Goal: Information Seeking & Learning: Learn about a topic

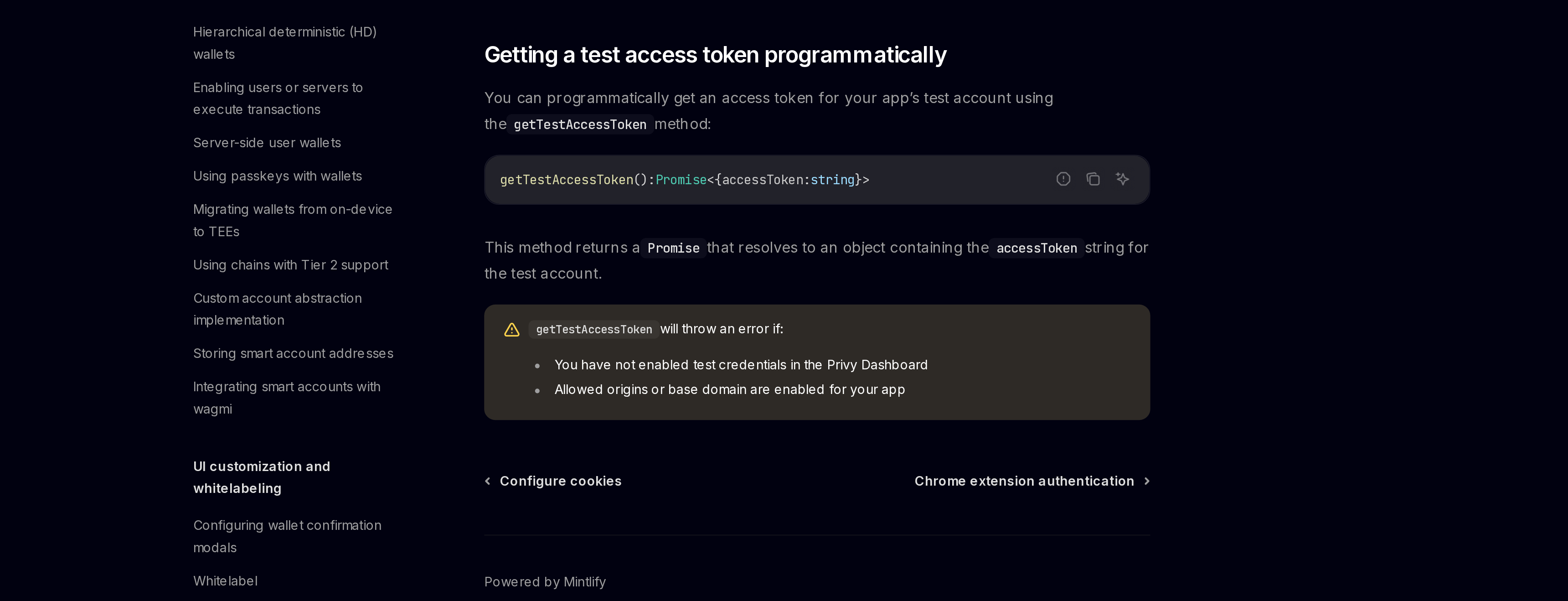
scroll to position [307, 0]
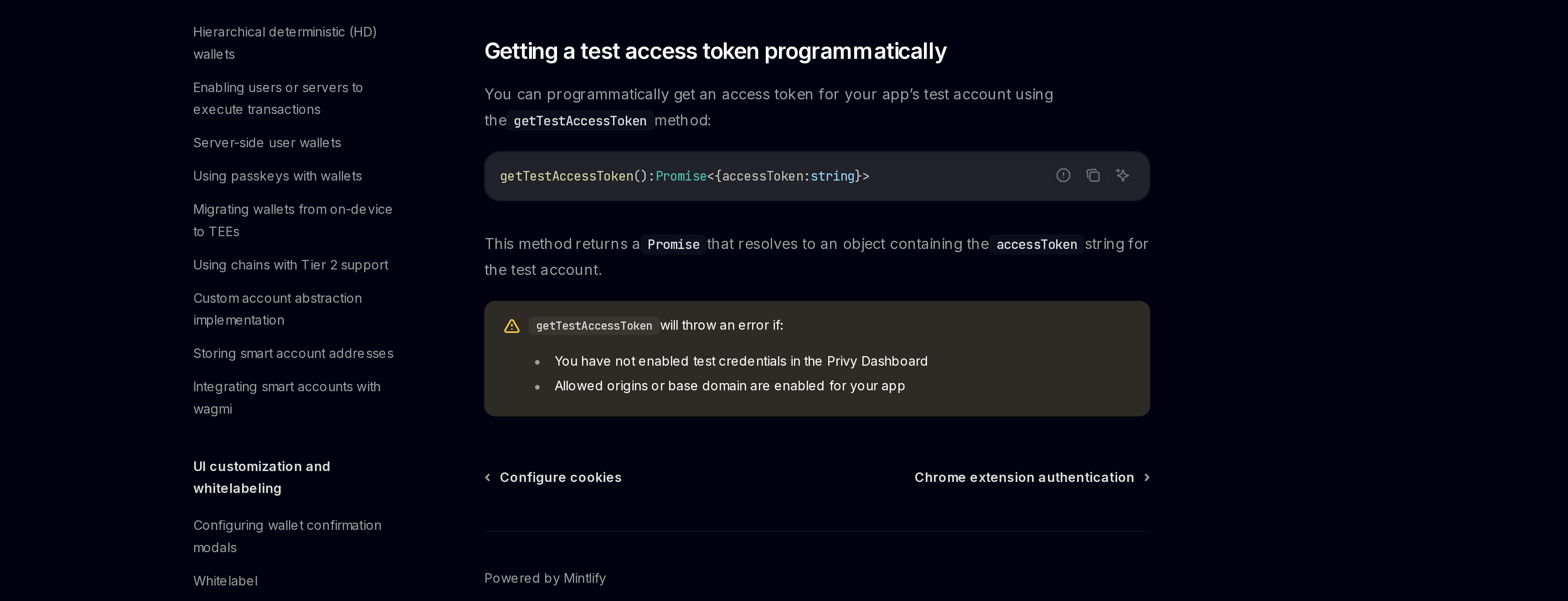
type textarea "*"
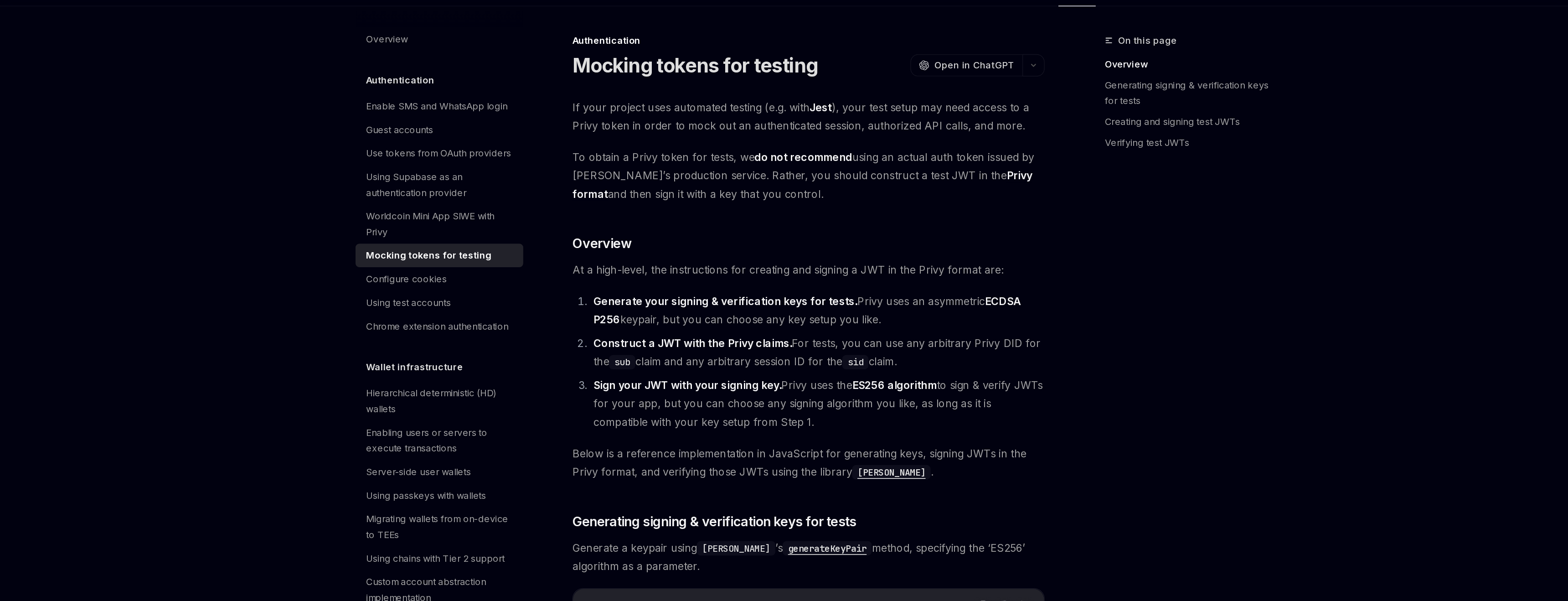
click at [656, 177] on span "To obtain a Privy token for tests, we do not recommend using an actual auth tok…" at bounding box center [779, 169] width 329 height 38
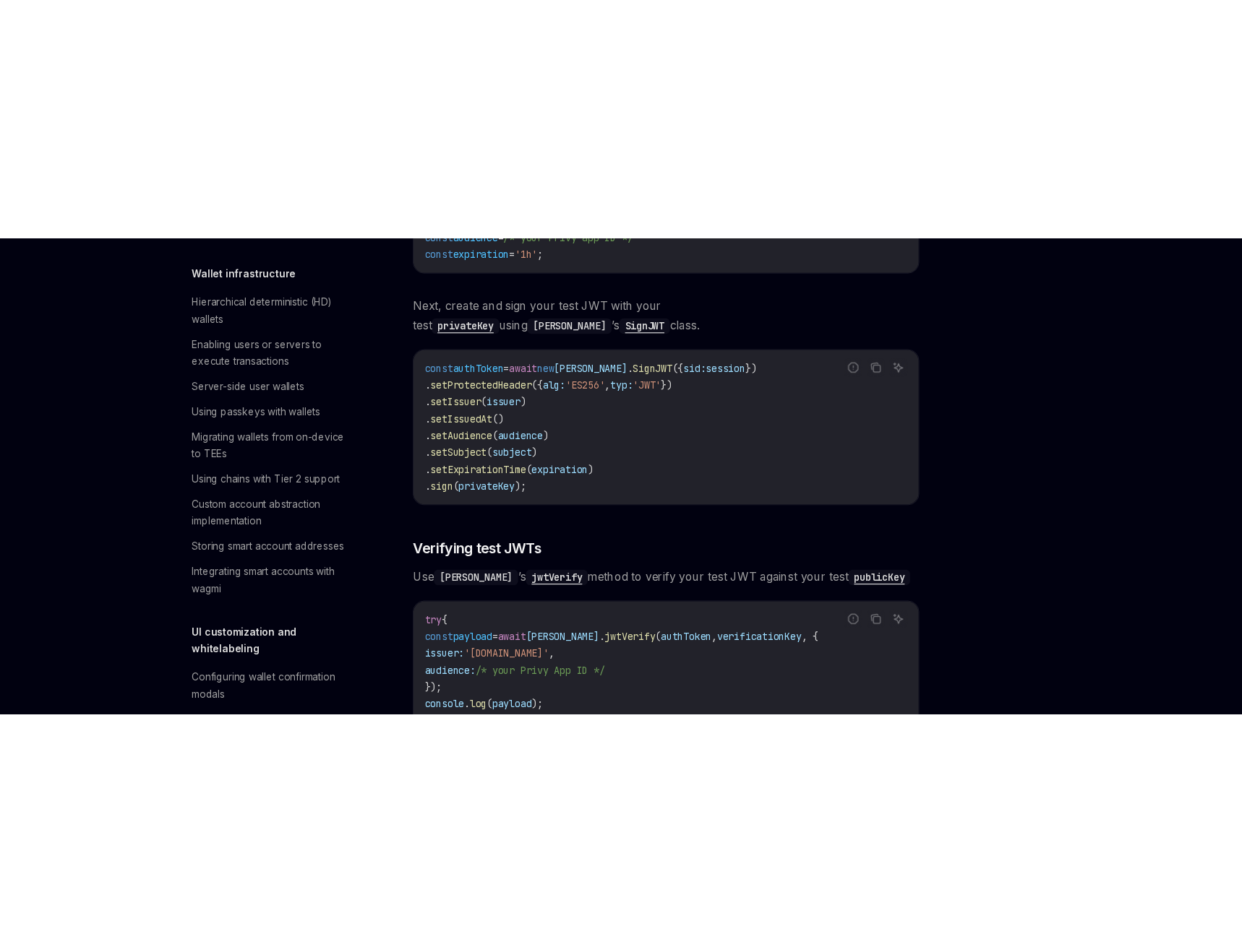
scroll to position [564, 0]
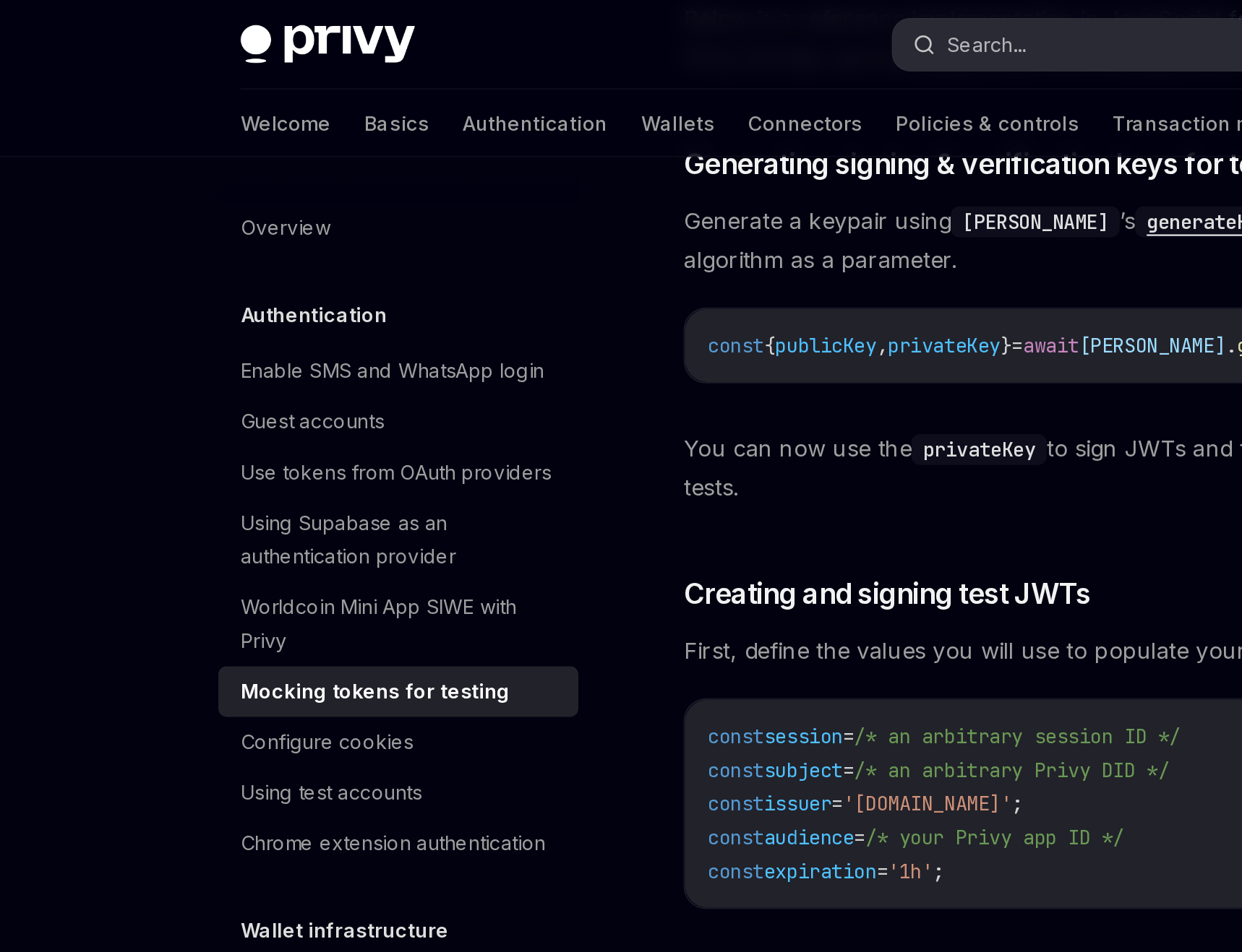
type textarea "*"
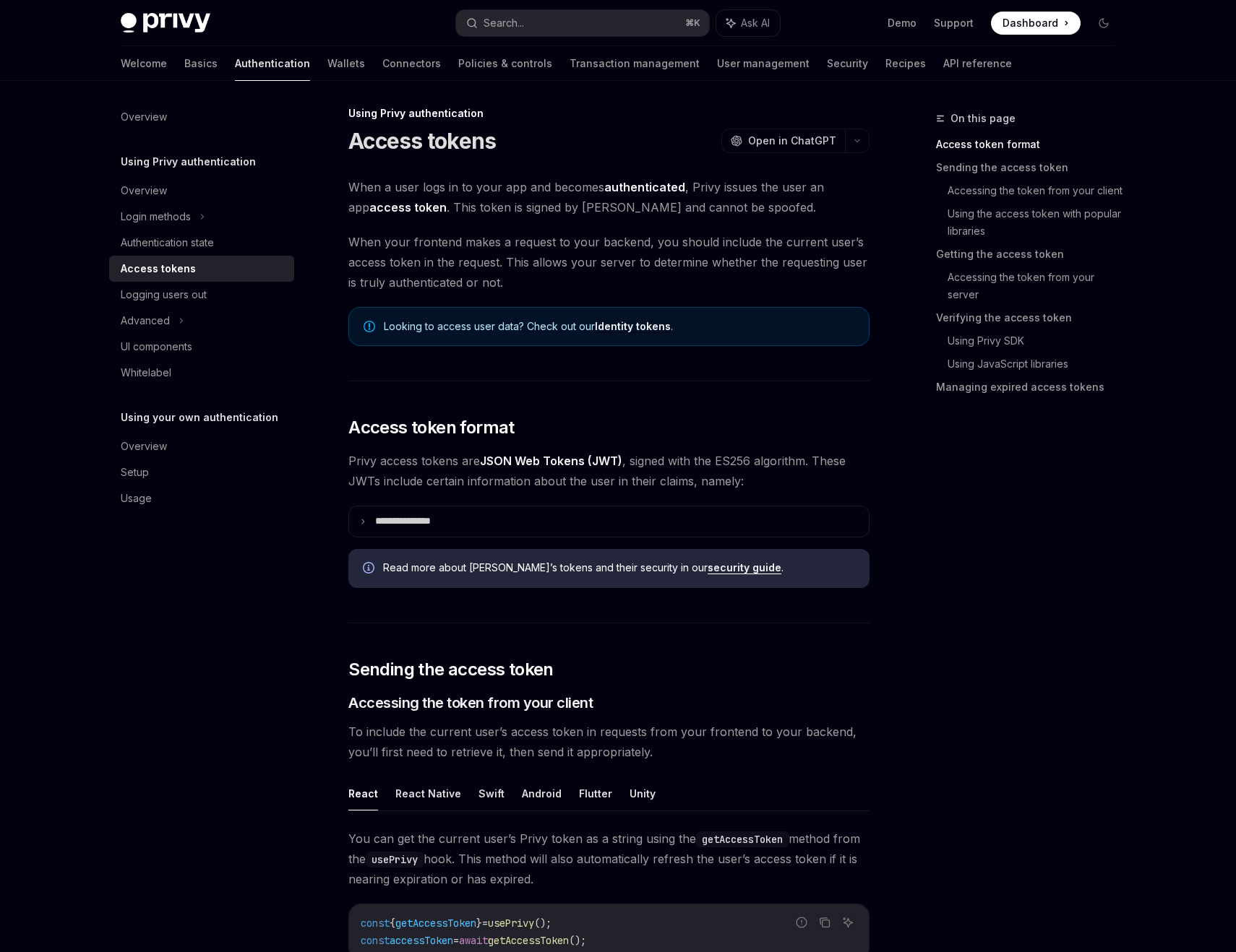
scroll to position [10, 0]
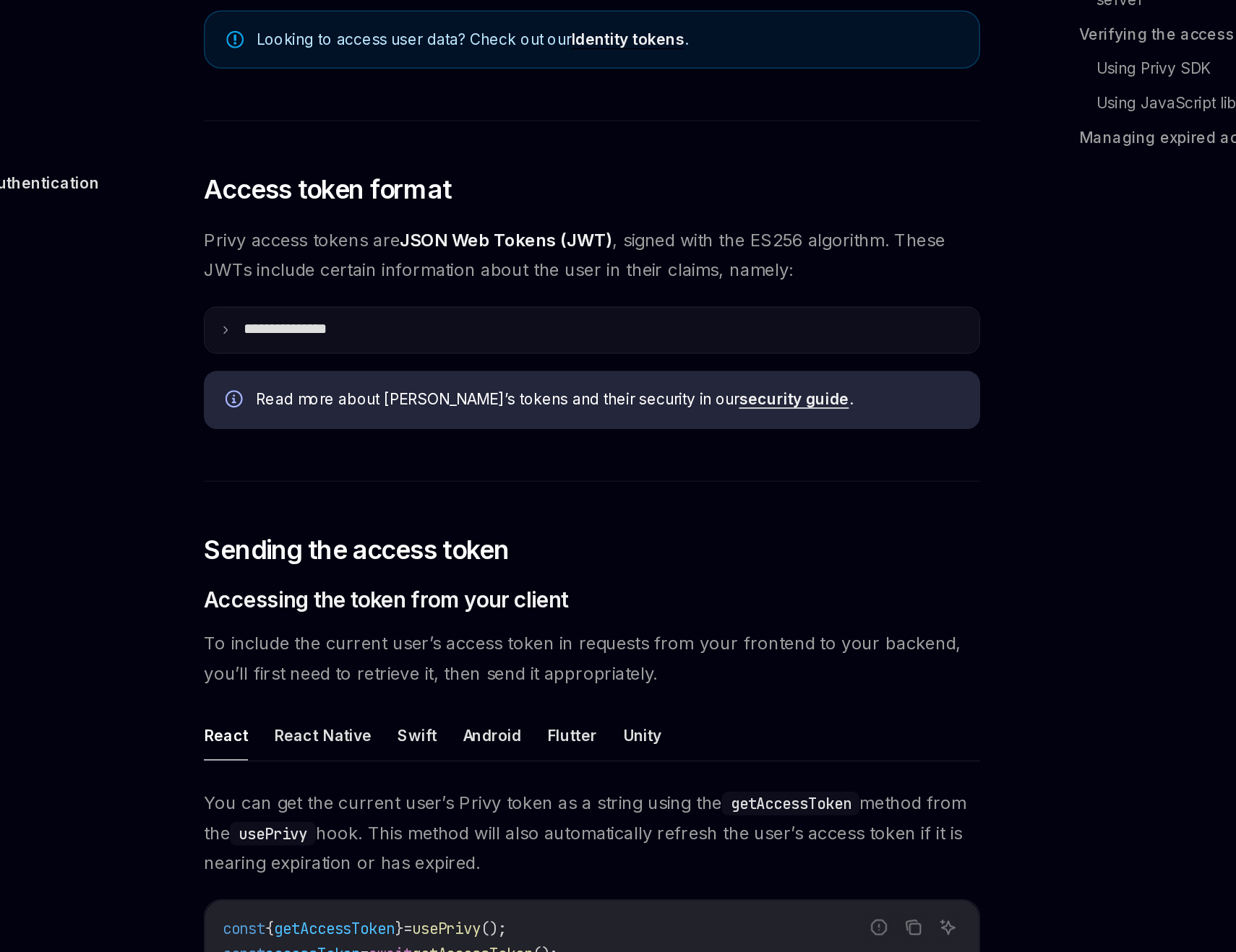
click at [528, 525] on summary "**********" at bounding box center [609, 516] width 519 height 30
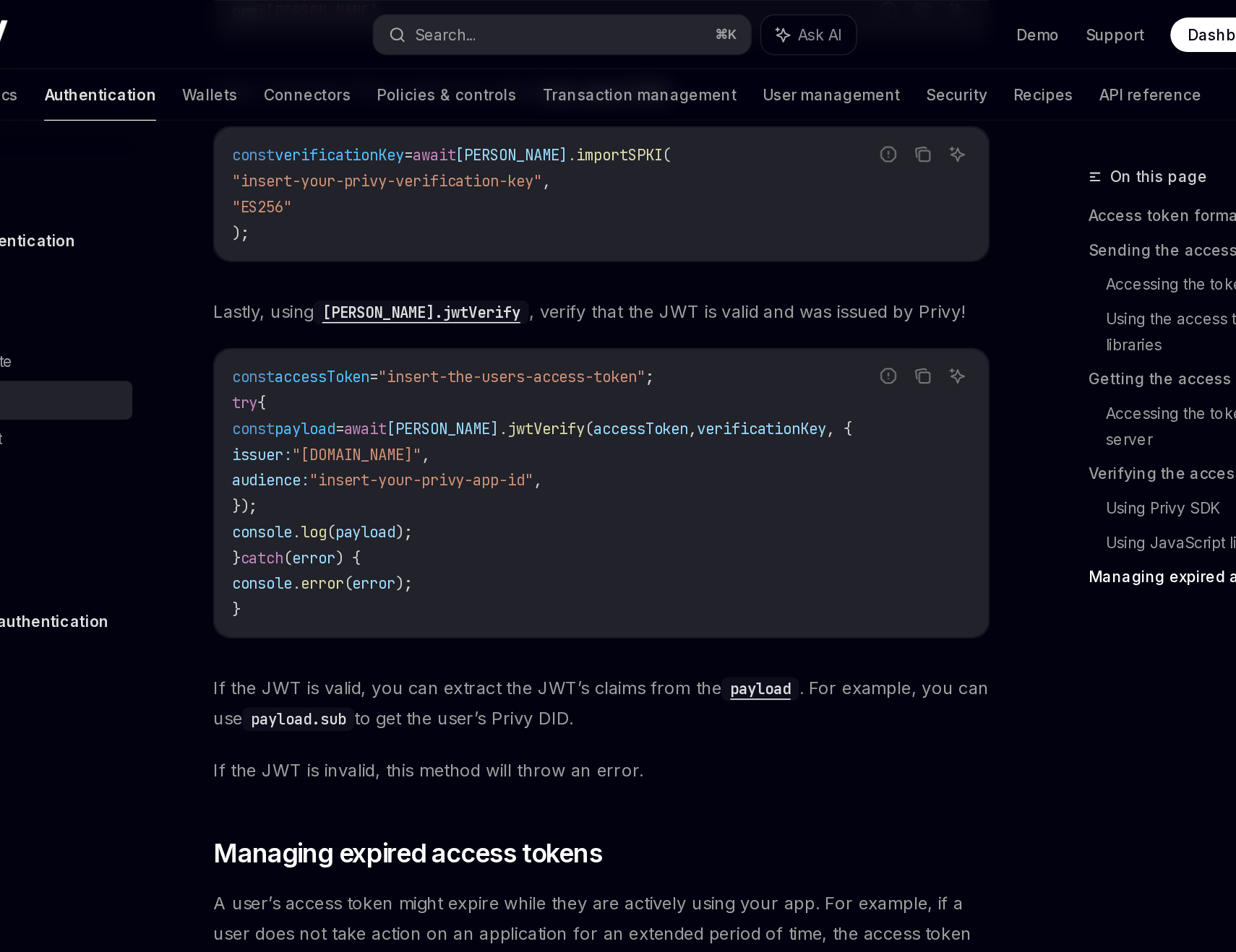
scroll to position [3826, 0]
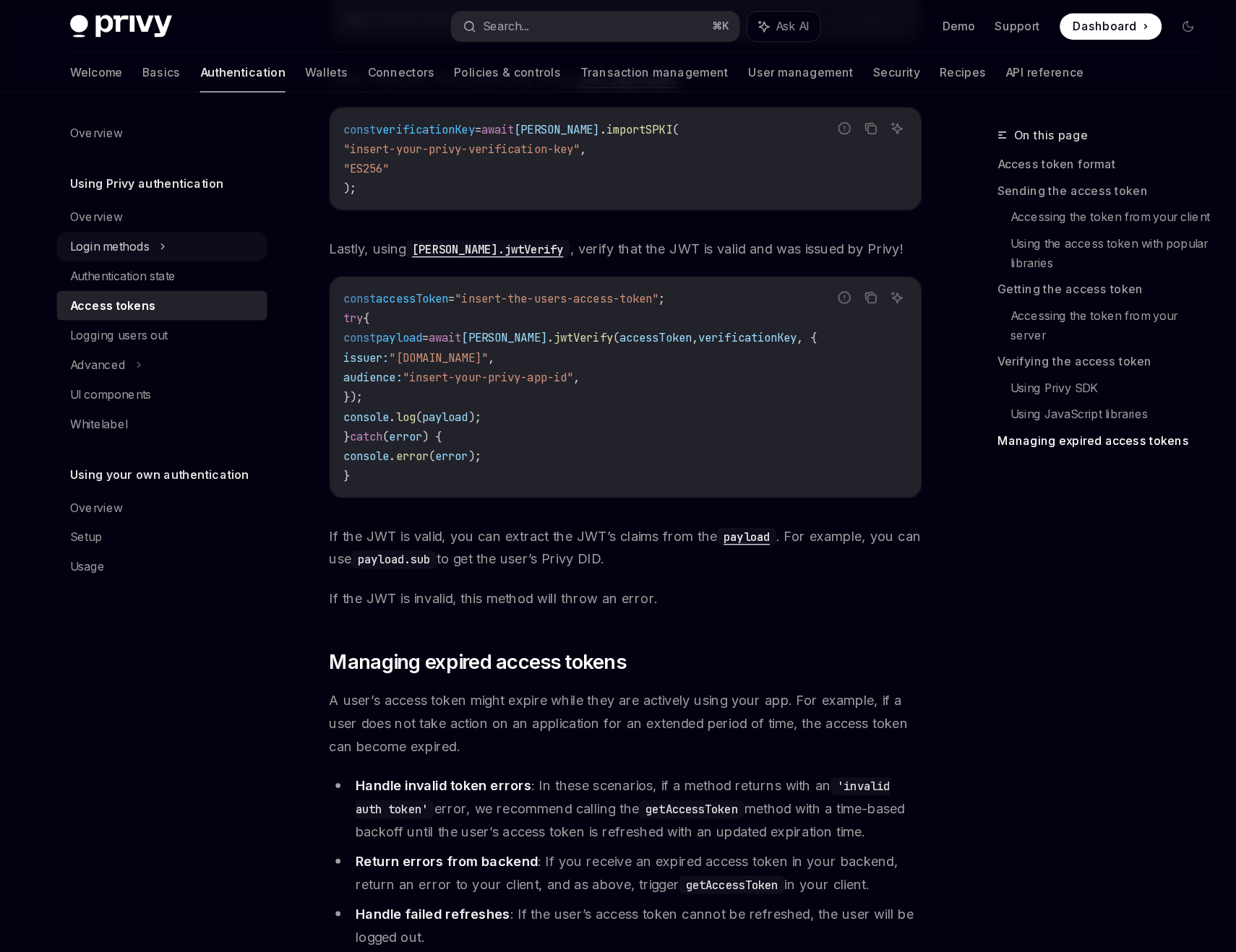
click at [200, 220] on div "Login methods" at bounding box center [202, 216] width 185 height 26
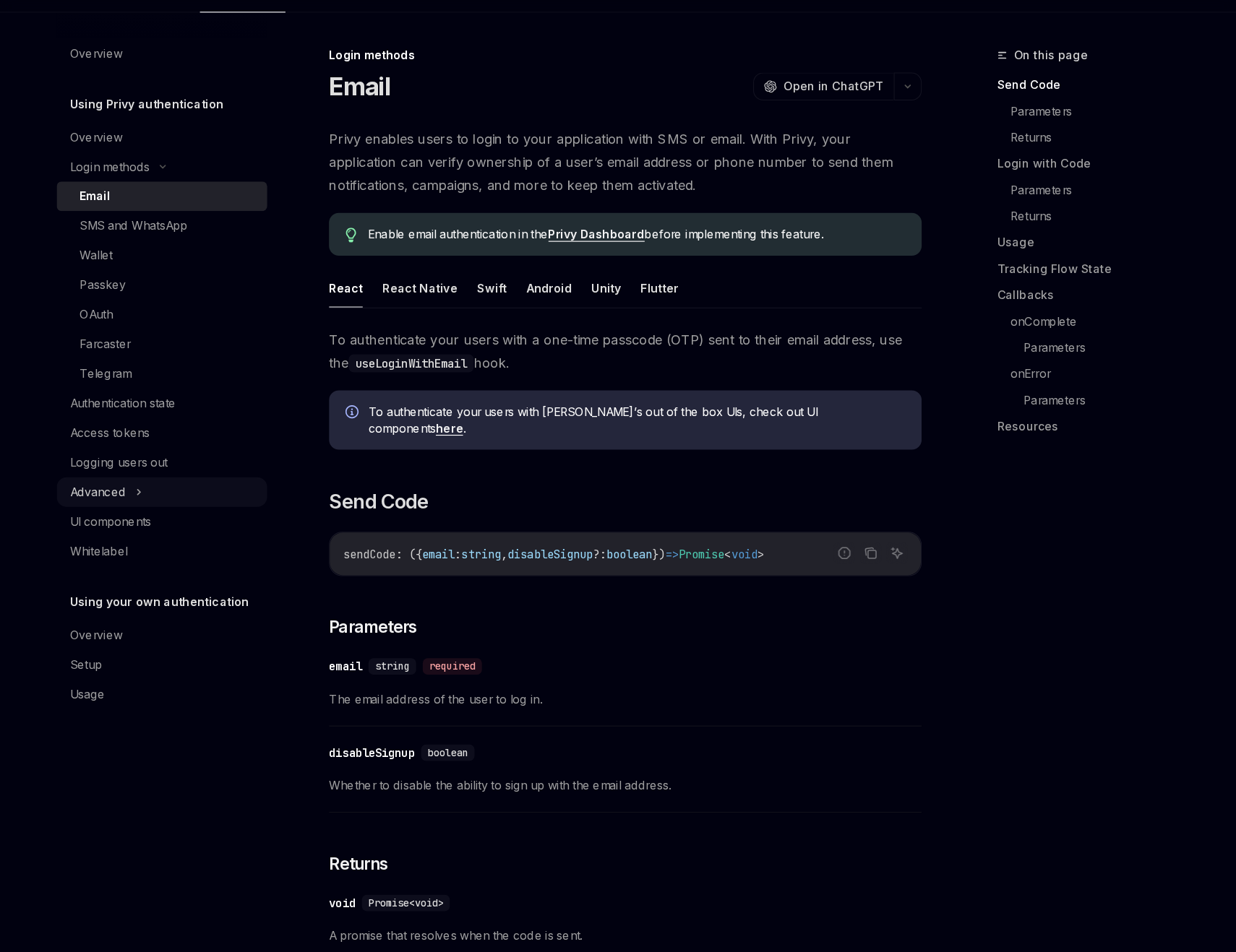
click at [179, 510] on icon at bounding box center [181, 503] width 6 height 17
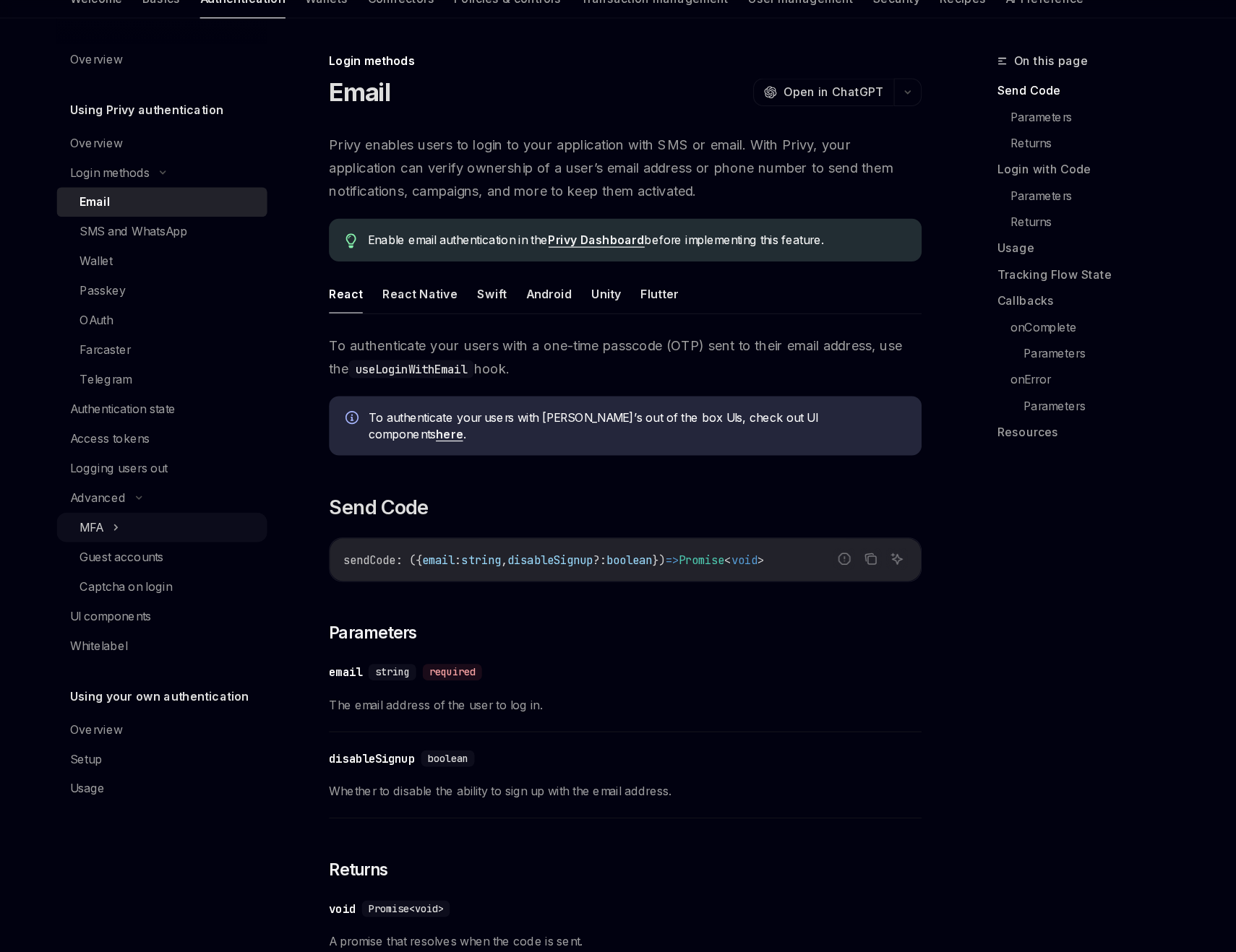
click at [148, 520] on div "MFA" at bounding box center [139, 529] width 20 height 17
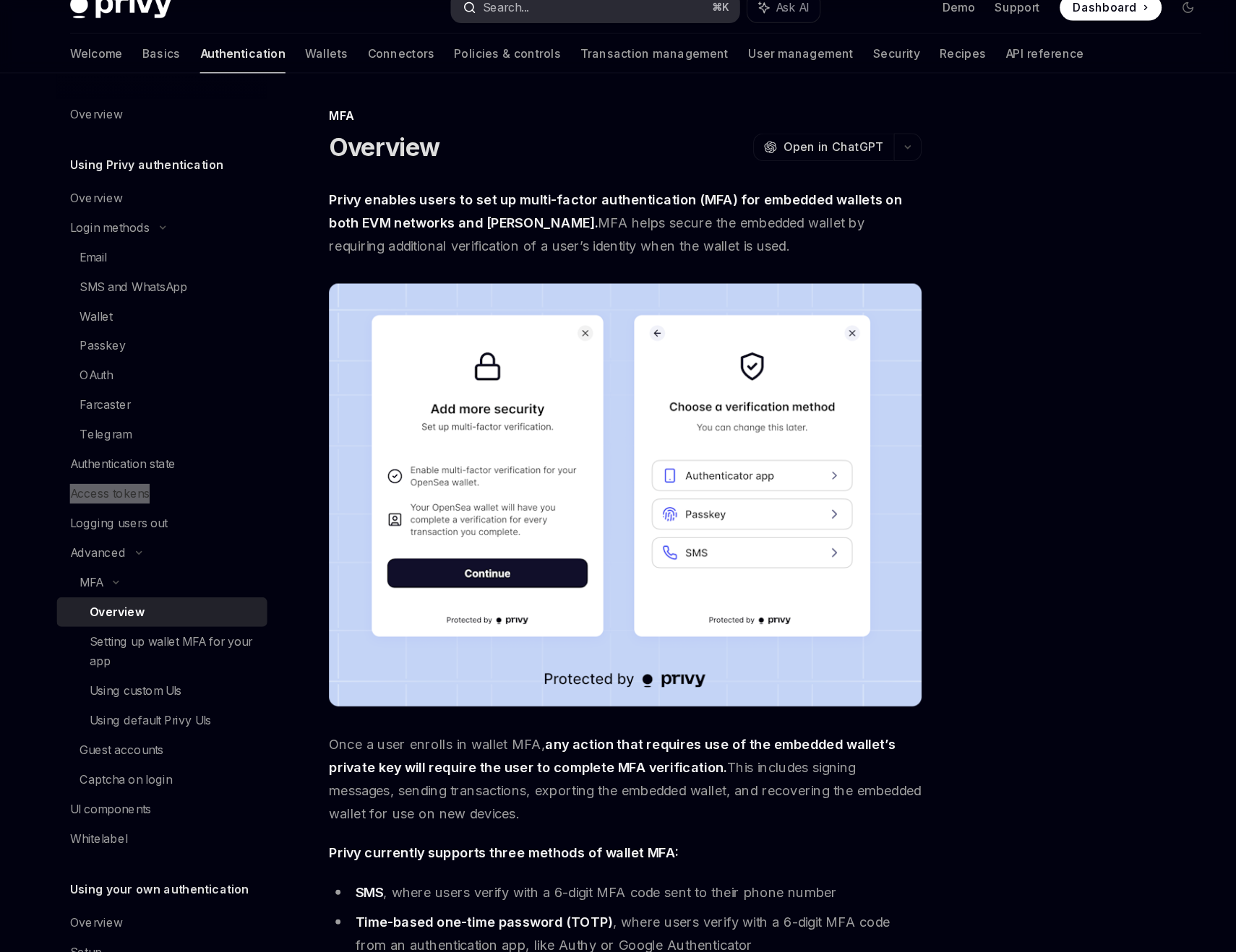
type textarea "*"
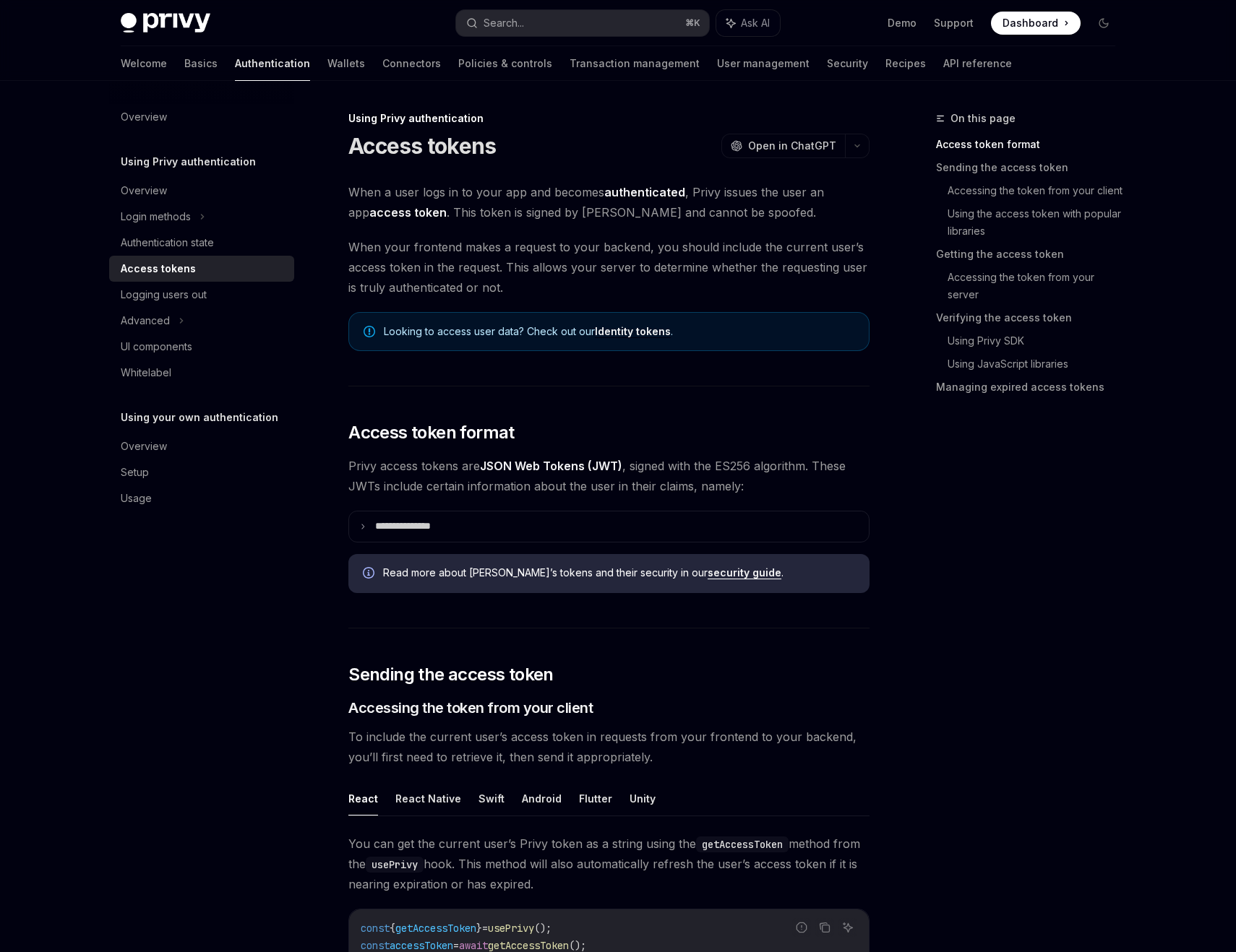
type textarea "*"
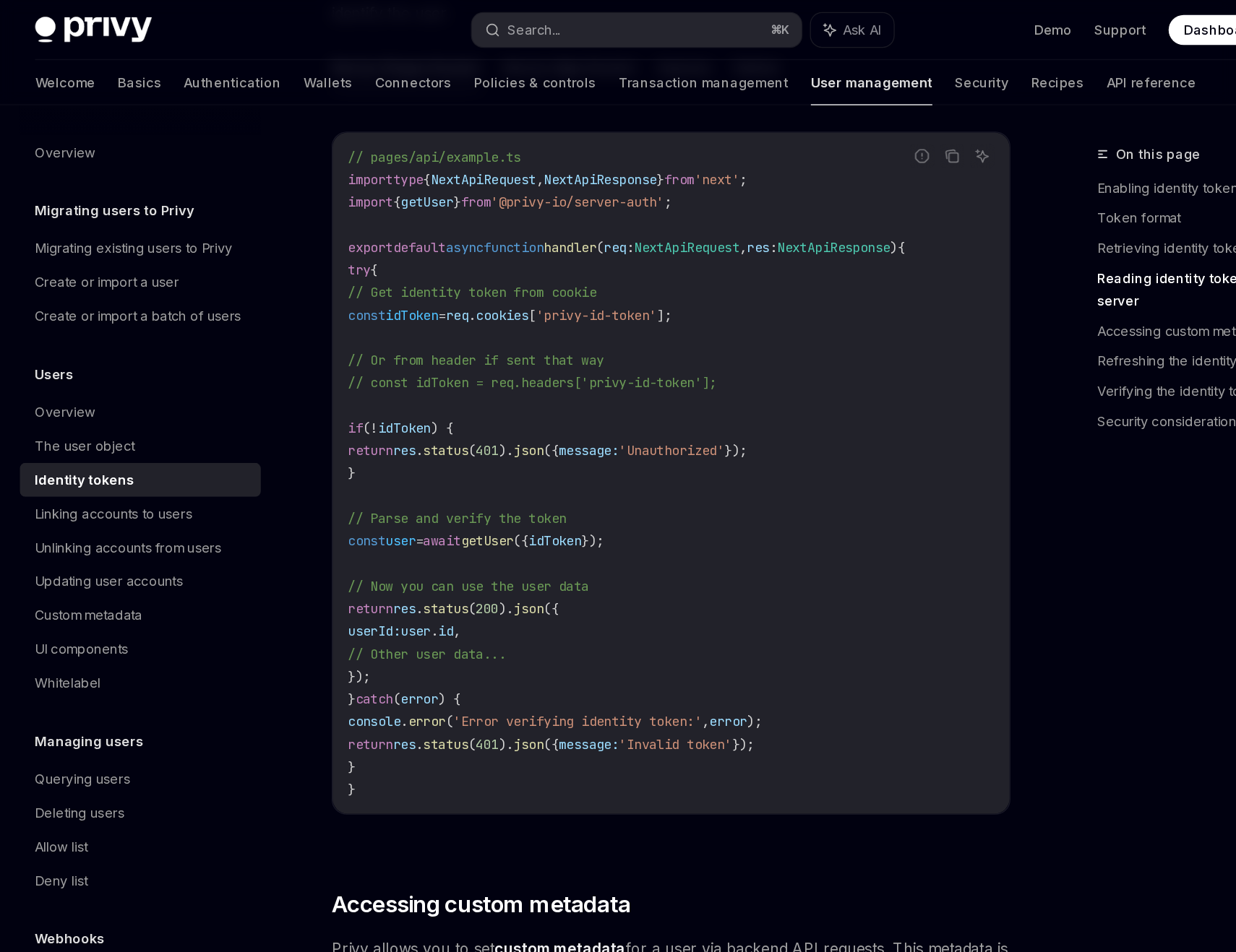
scroll to position [1896, 0]
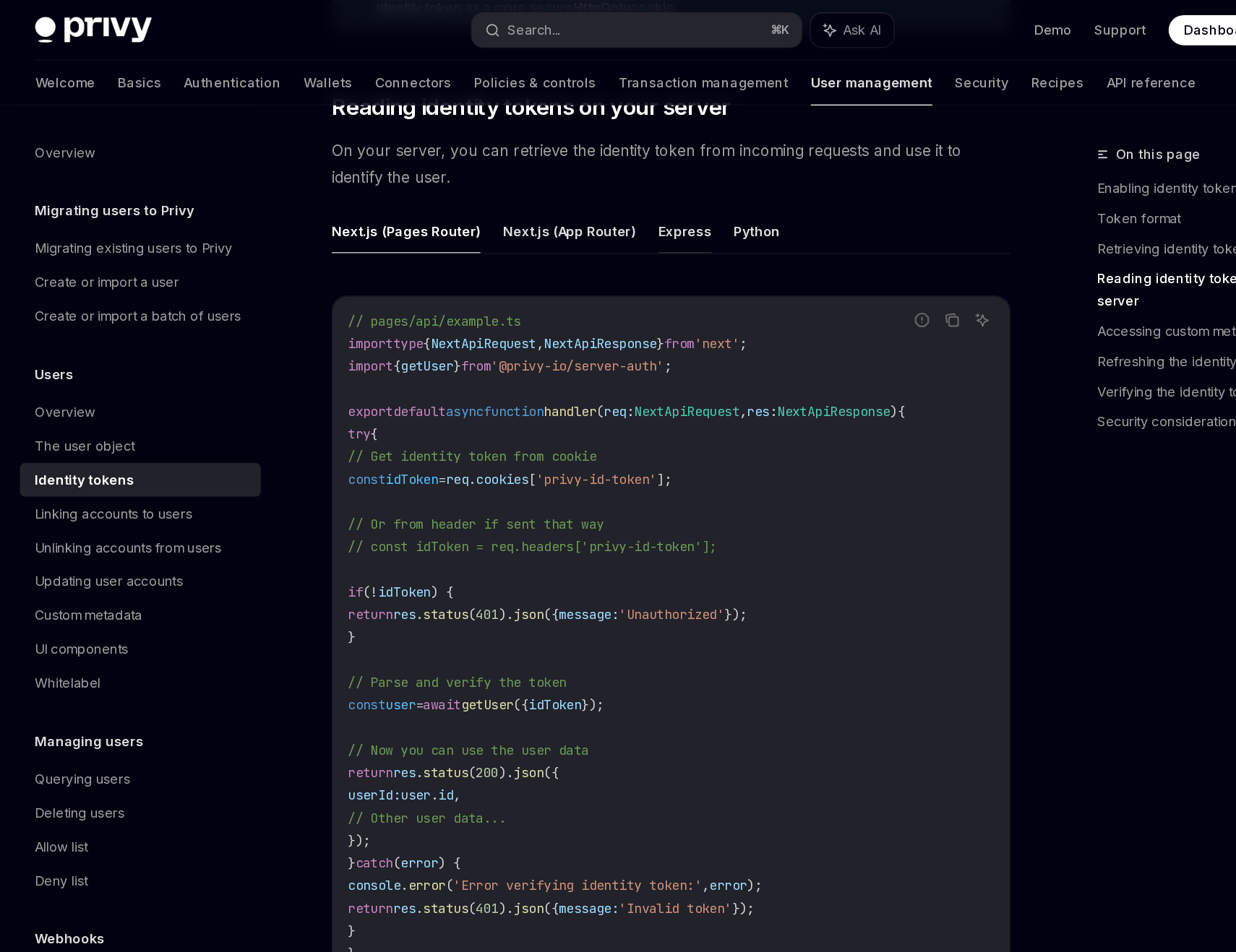
click at [613, 176] on button "Express" at bounding box center [619, 177] width 41 height 34
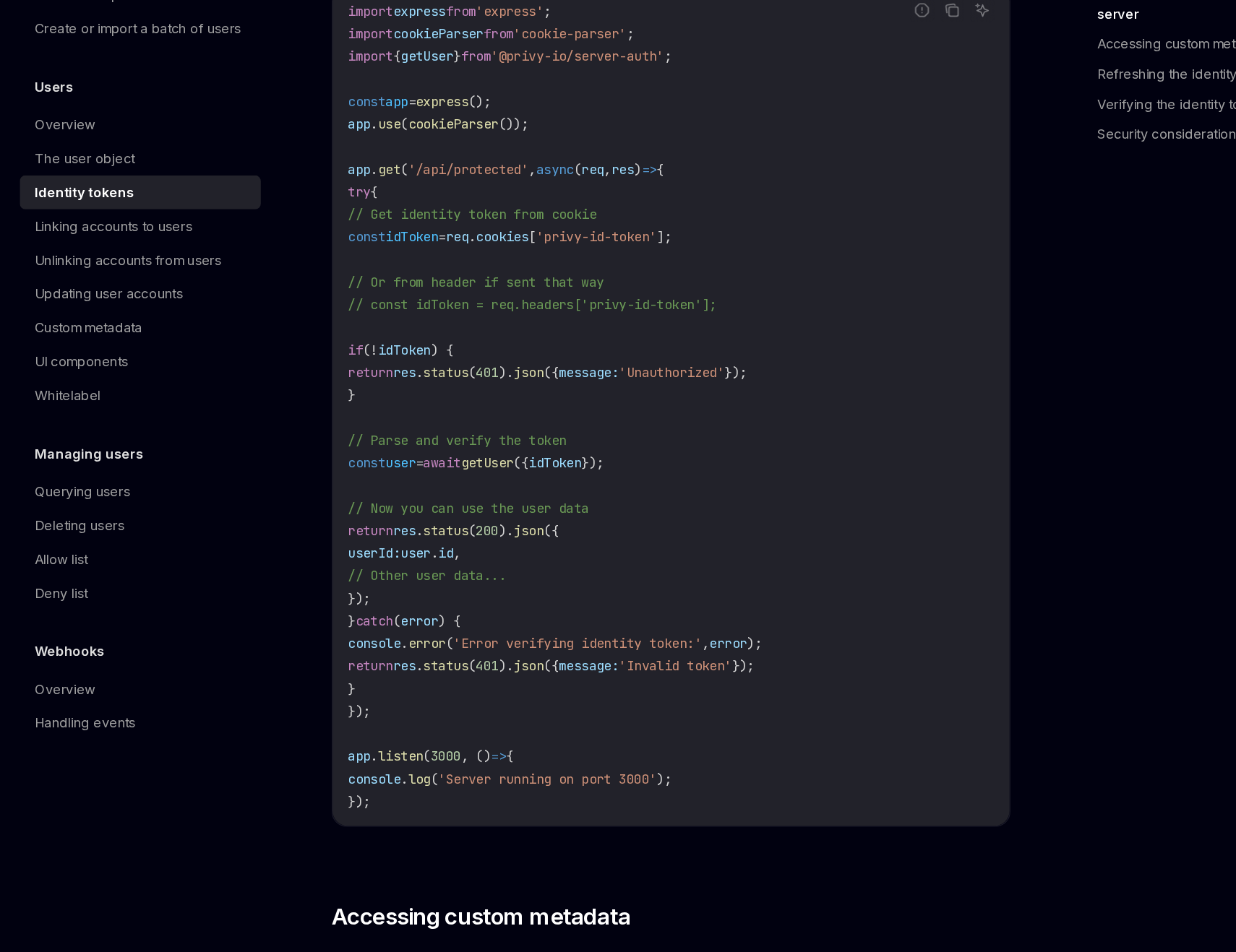
scroll to position [1914, 0]
type textarea "*"
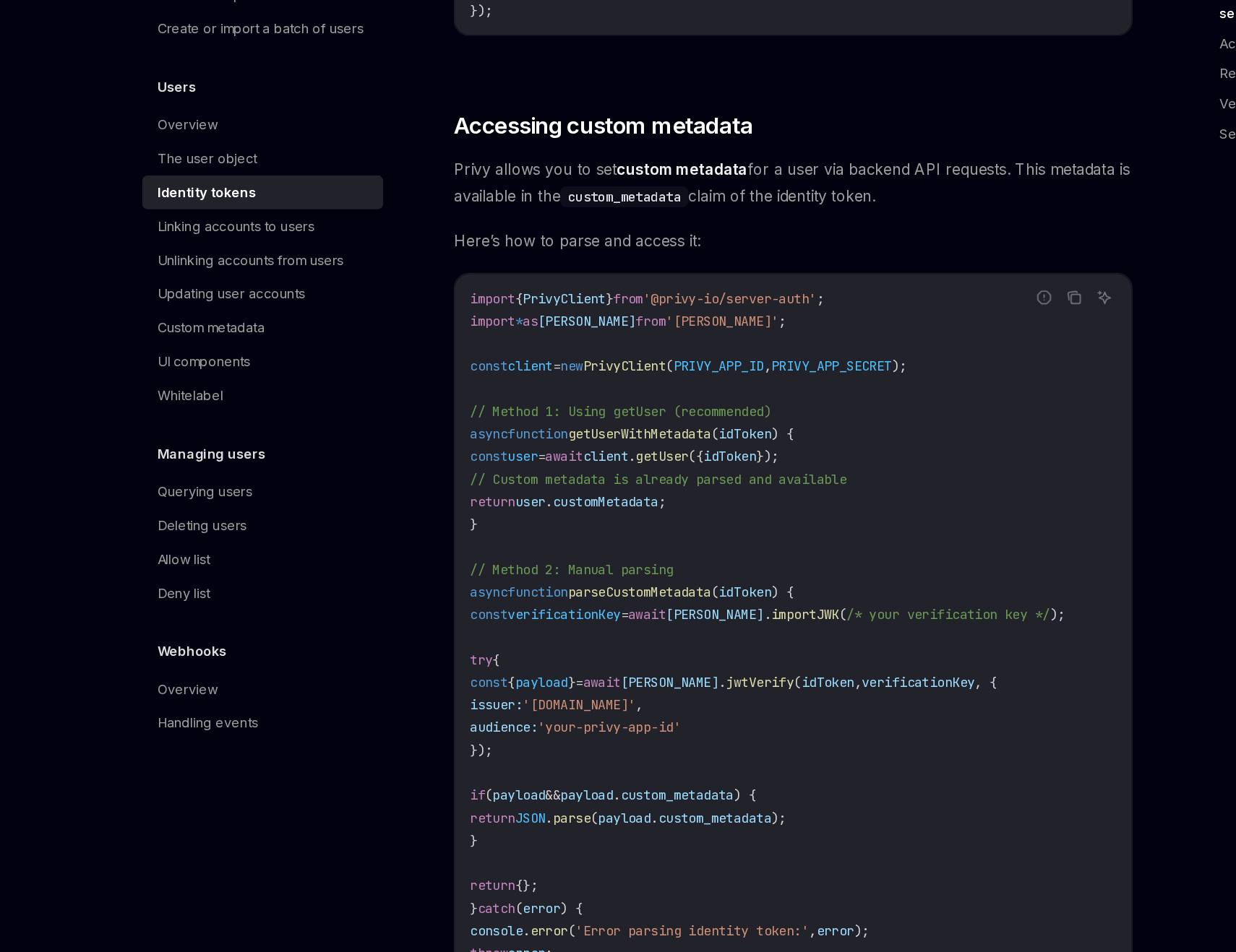
scroll to position [2525, 0]
